Goal: Task Accomplishment & Management: Use online tool/utility

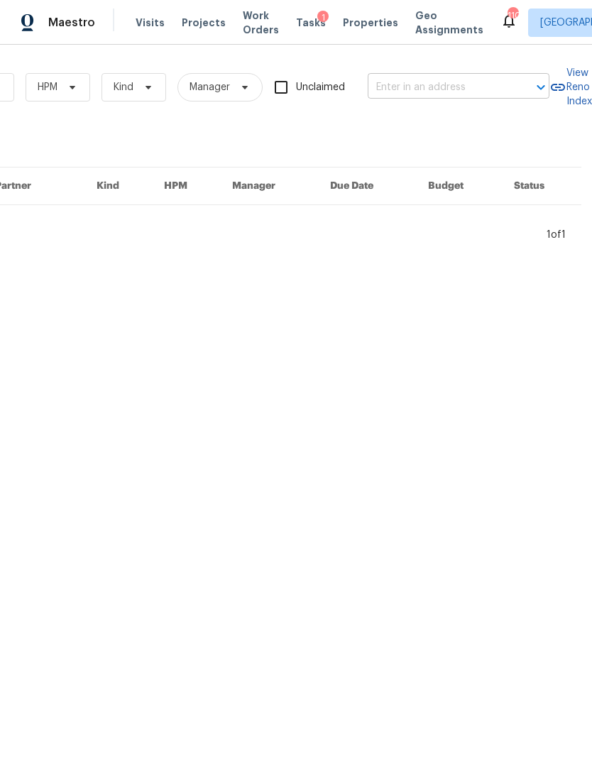
click at [431, 92] on input "text" at bounding box center [439, 88] width 142 height 22
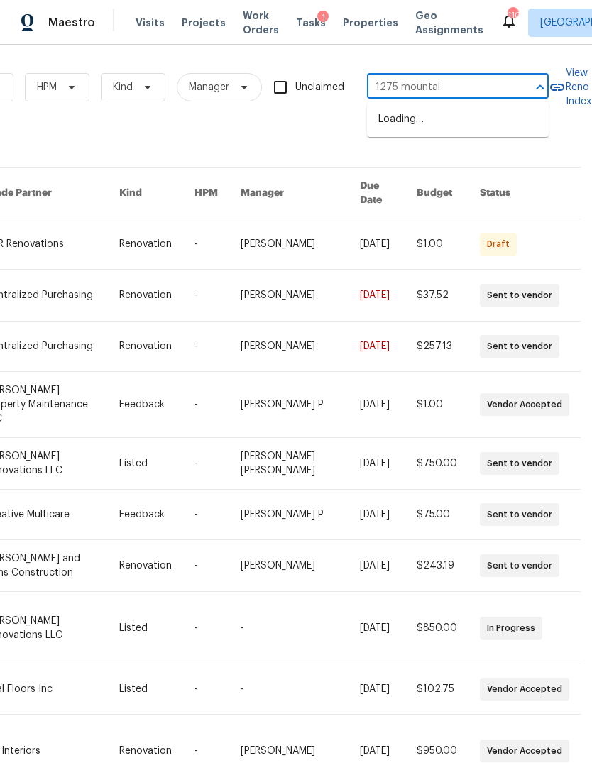
type input "1275 mountain"
click at [488, 119] on li "[STREET_ADDRESS][PERSON_NAME]" at bounding box center [458, 127] width 182 height 38
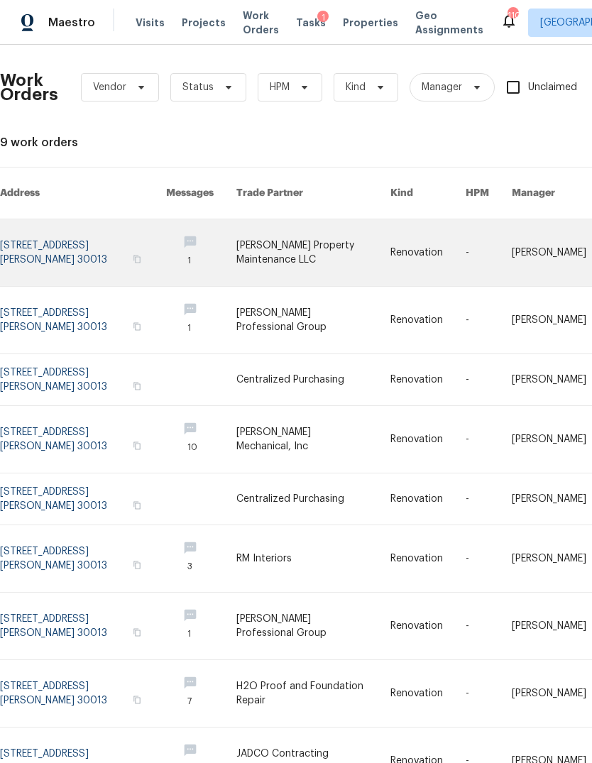
click at [92, 224] on link at bounding box center [83, 252] width 166 height 67
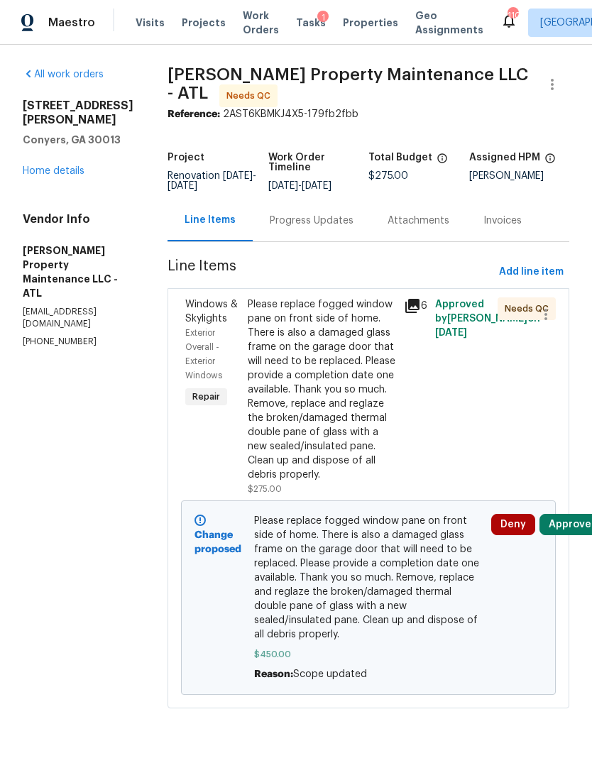
click at [561, 532] on button "Approve" at bounding box center [569, 524] width 61 height 21
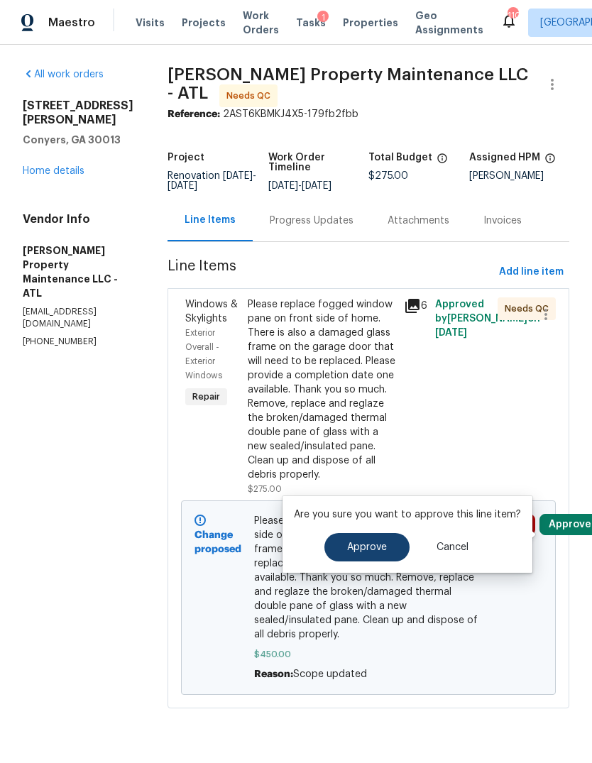
click at [394, 557] on button "Approve" at bounding box center [366, 547] width 85 height 28
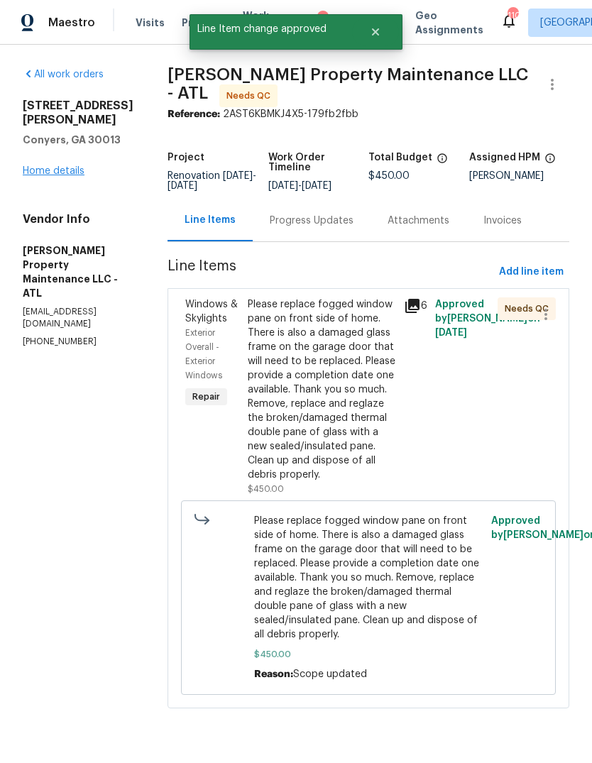
click at [61, 166] on link "Home details" at bounding box center [54, 171] width 62 height 10
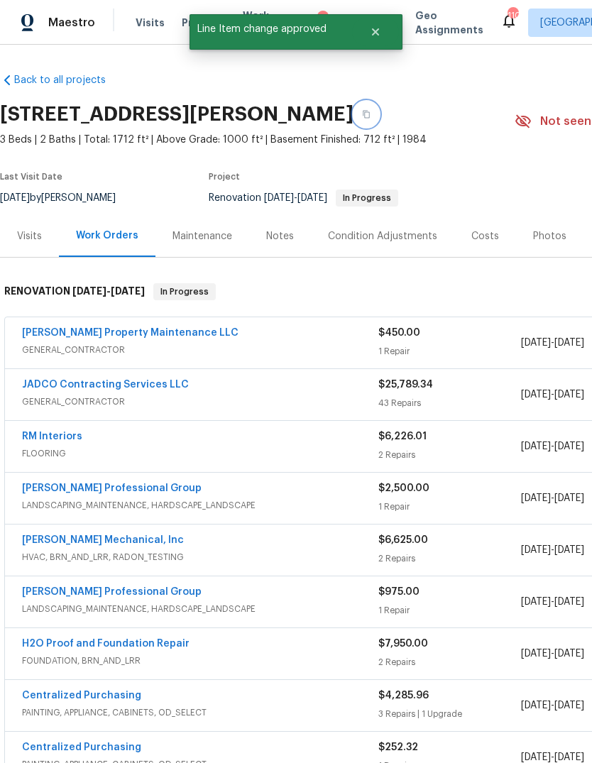
click at [370, 116] on icon "button" at bounding box center [366, 114] width 9 height 9
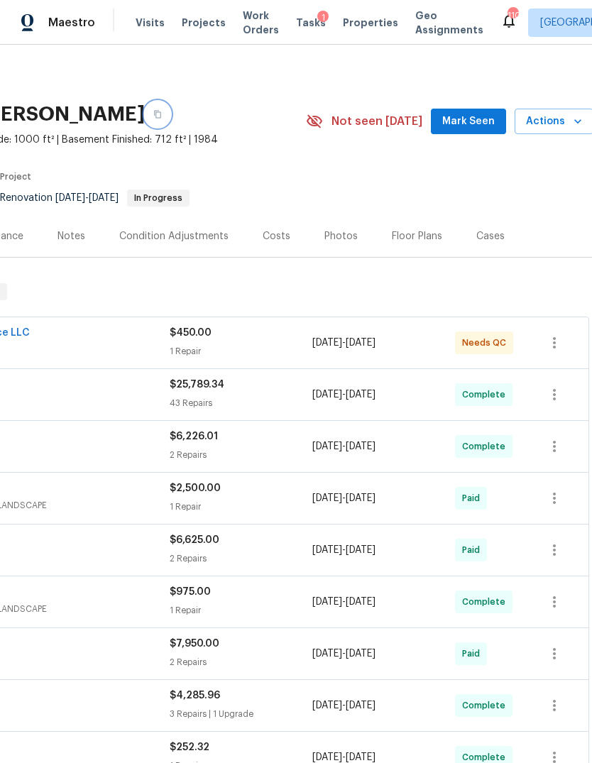
scroll to position [0, 209]
click at [279, 245] on div "Costs" at bounding box center [277, 236] width 62 height 42
